Goal: Transaction & Acquisition: Register for event/course

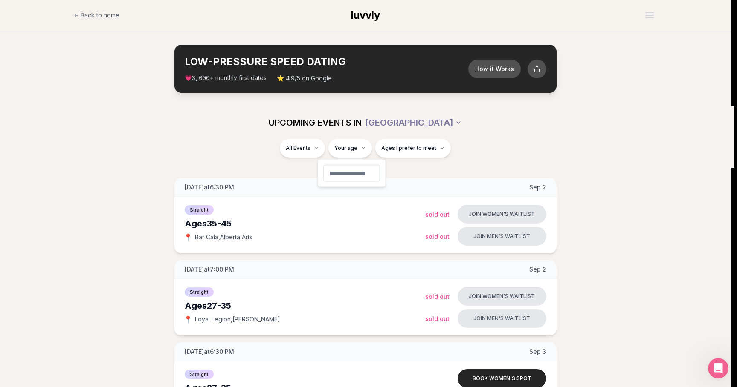
type input "**"
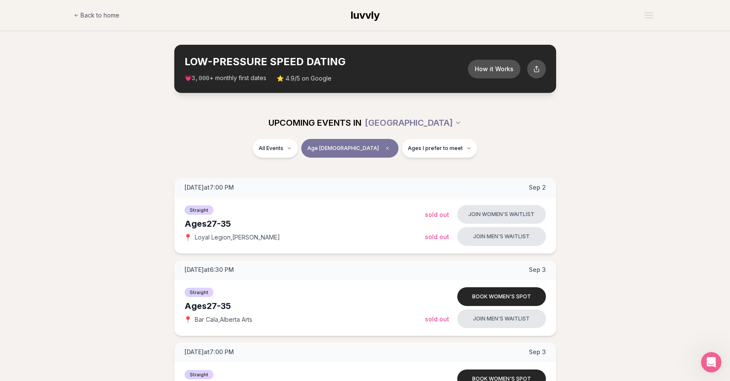
click at [458, 145] on div "All Events Age [DEMOGRAPHIC_DATA] Ages I prefer to meet" at bounding box center [365, 150] width 477 height 22
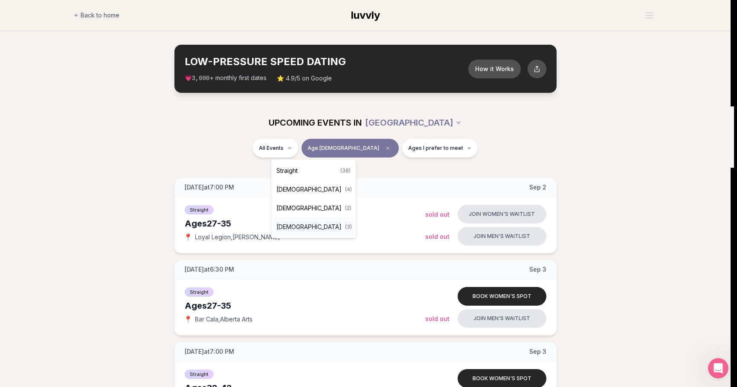
click at [304, 227] on div "[DEMOGRAPHIC_DATA] ( 3 )" at bounding box center [313, 227] width 81 height 19
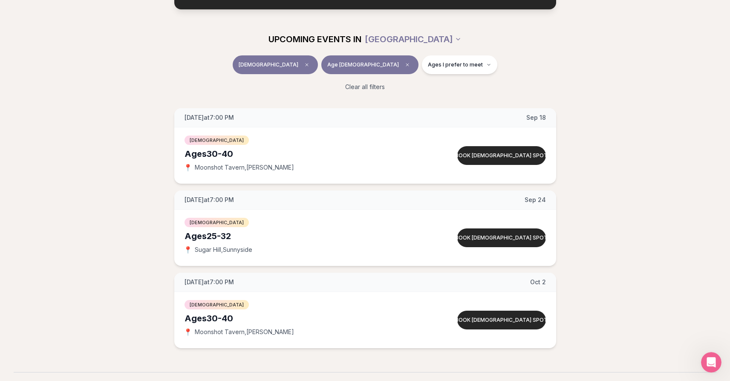
scroll to position [75, 0]
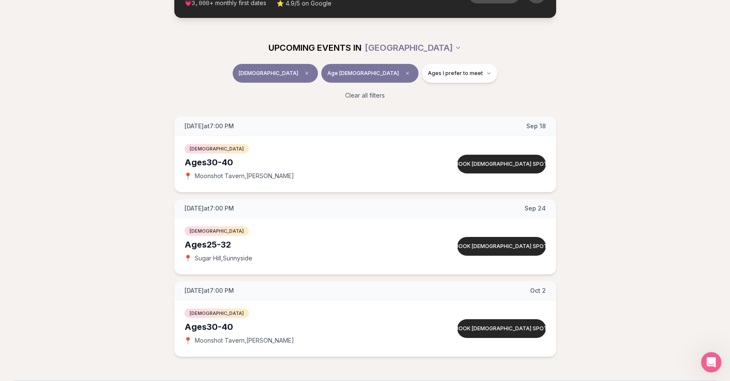
click at [298, 73] on span "[DEMOGRAPHIC_DATA]" at bounding box center [269, 73] width 60 height 7
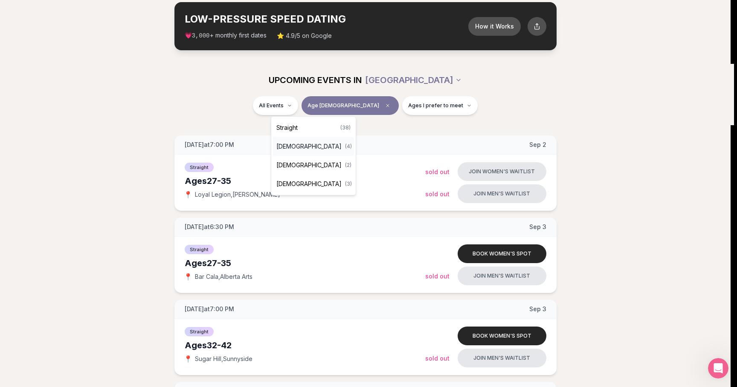
click at [312, 145] on span "[DEMOGRAPHIC_DATA]" at bounding box center [308, 146] width 65 height 9
